Goal: Navigation & Orientation: Find specific page/section

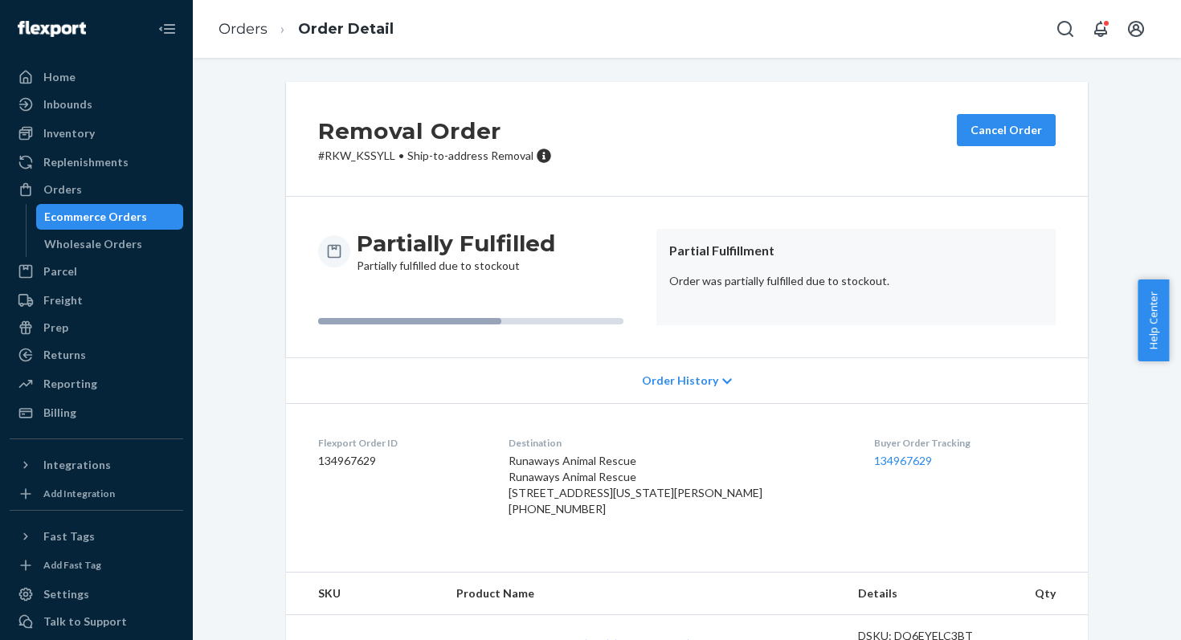
click at [80, 214] on div "Ecommerce Orders" at bounding box center [95, 217] width 103 height 16
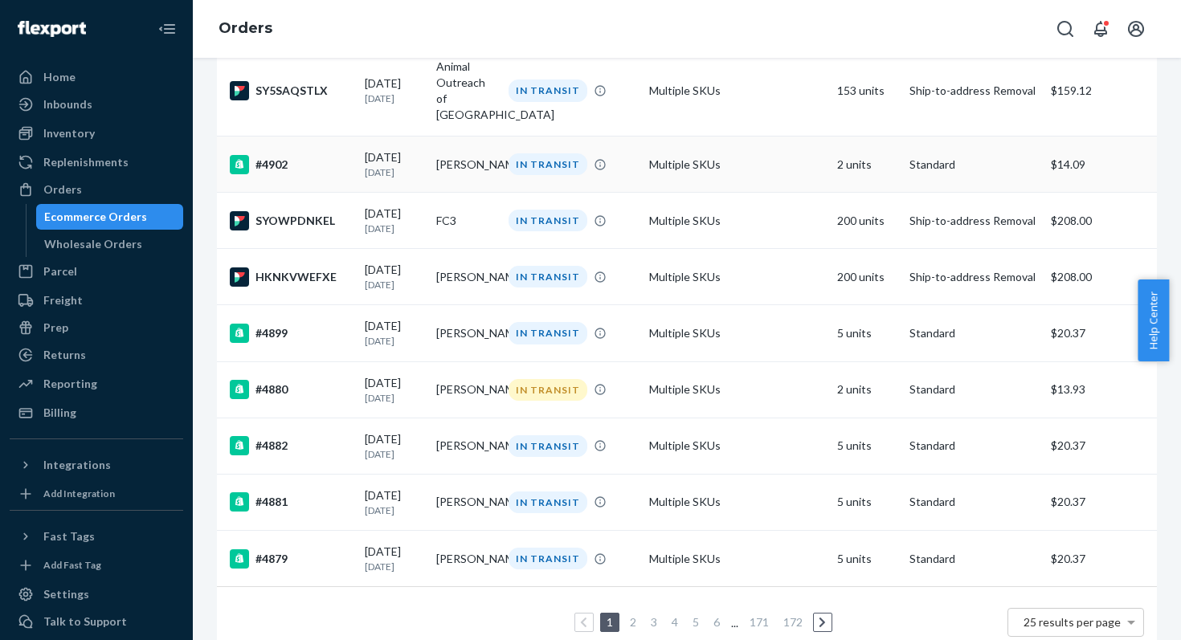
scroll to position [1351, 0]
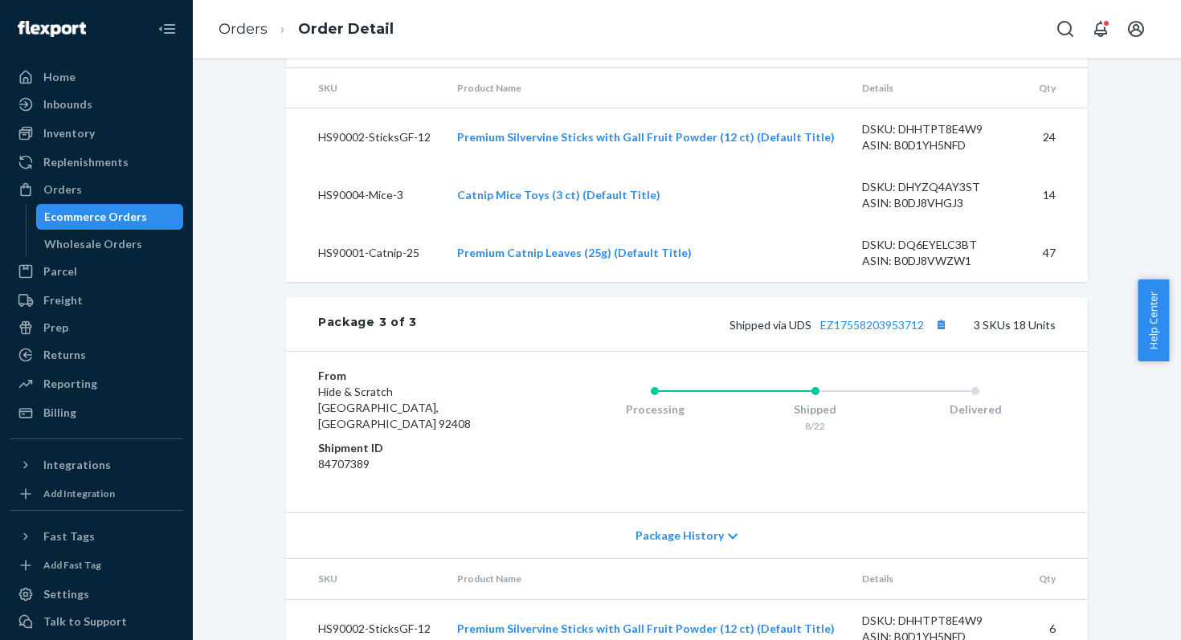
scroll to position [1596, 0]
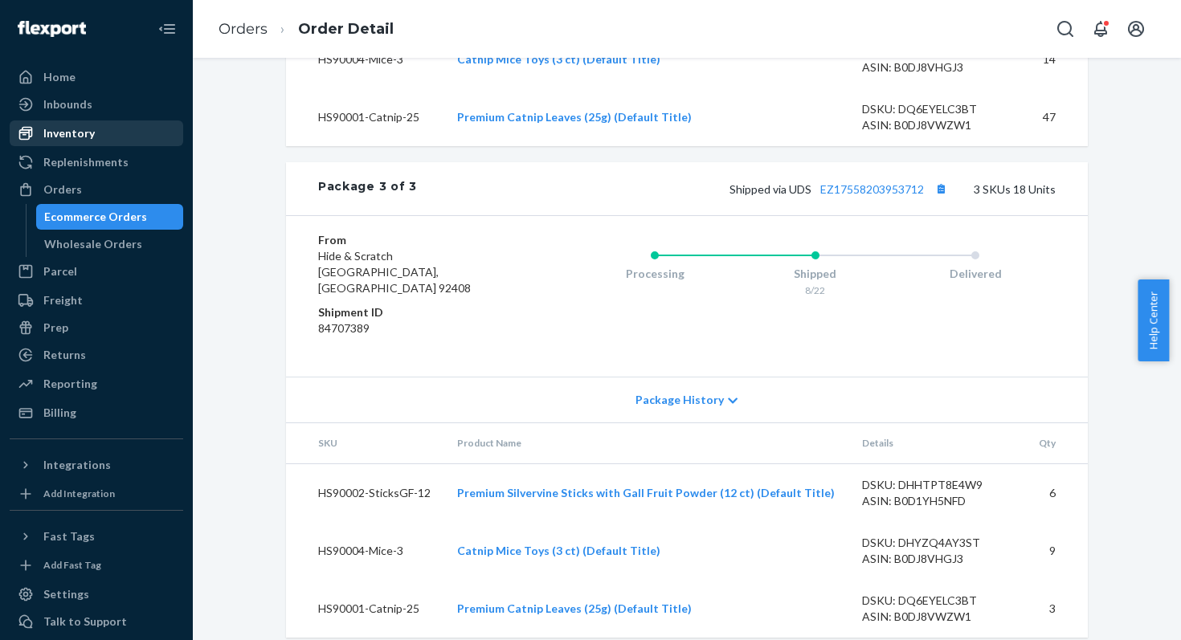
click at [67, 131] on div "Inventory" at bounding box center [68, 133] width 51 height 16
